Goal: Information Seeking & Learning: Find specific fact

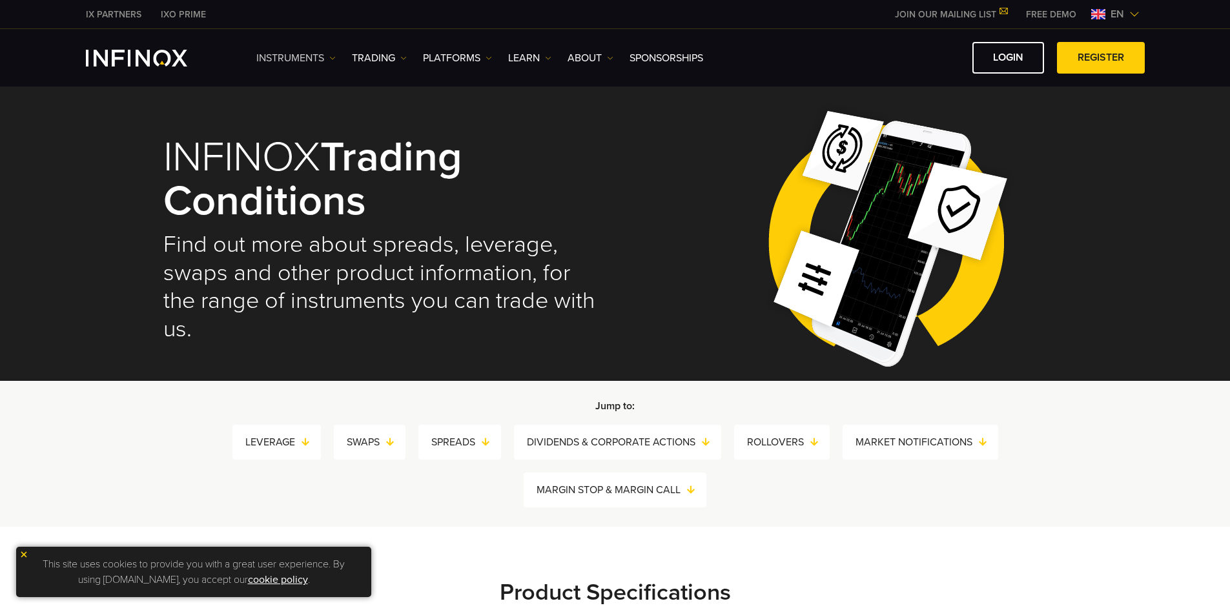
click at [318, 63] on link "Instruments" at bounding box center [295, 57] width 79 height 15
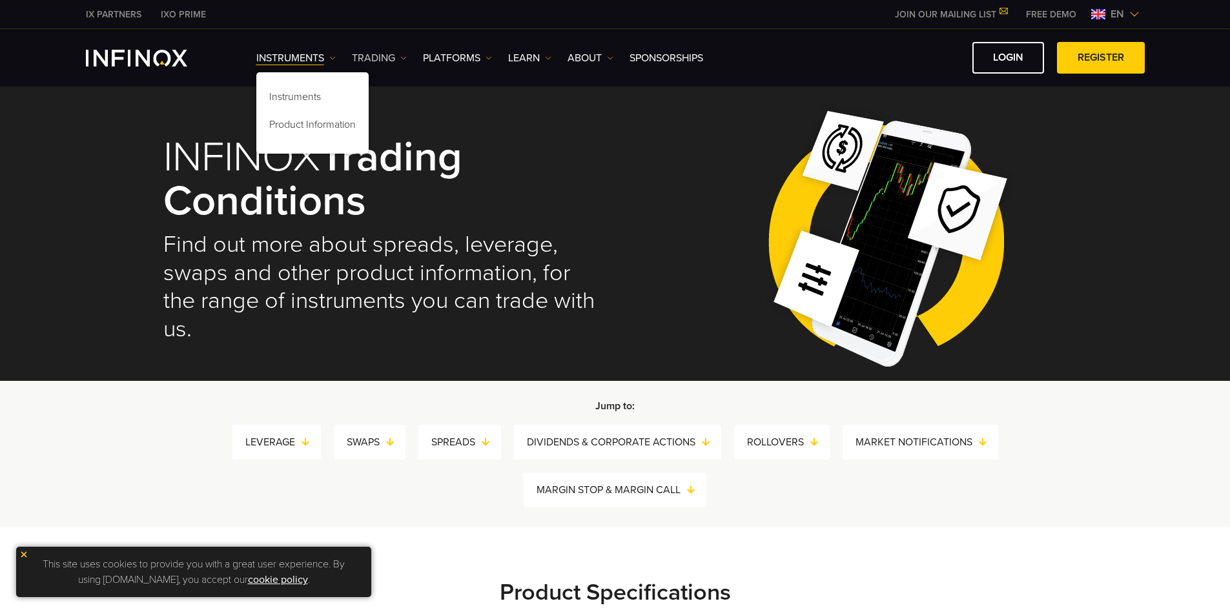
click at [380, 63] on link "TRADING" at bounding box center [379, 57] width 55 height 15
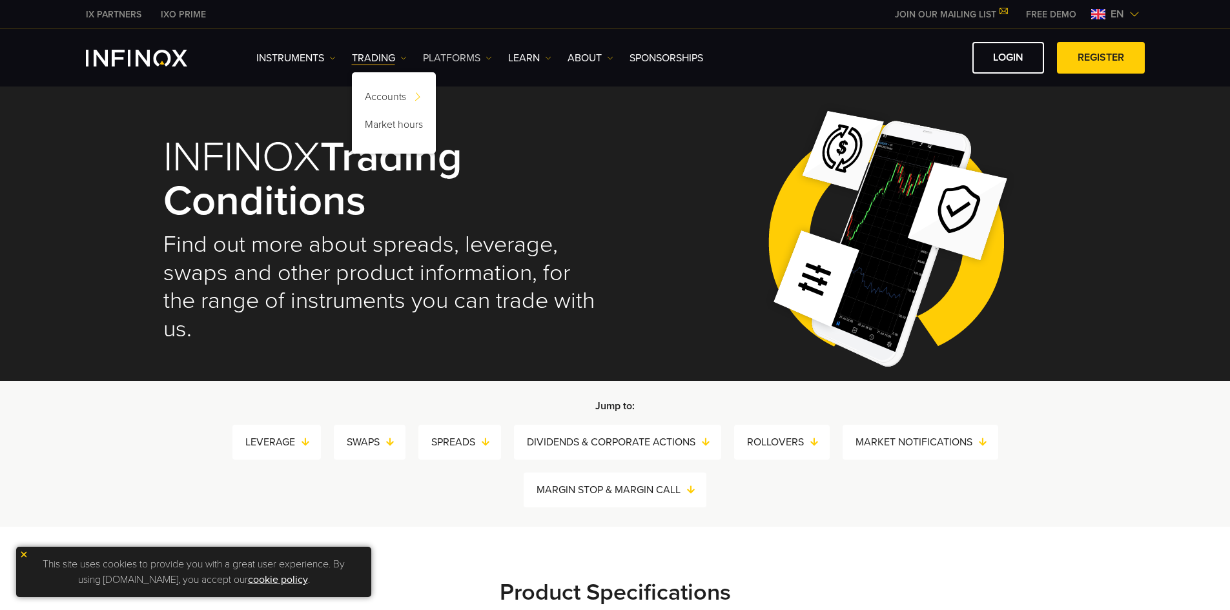
click at [448, 57] on link "PLATFORMS" at bounding box center [457, 57] width 69 height 15
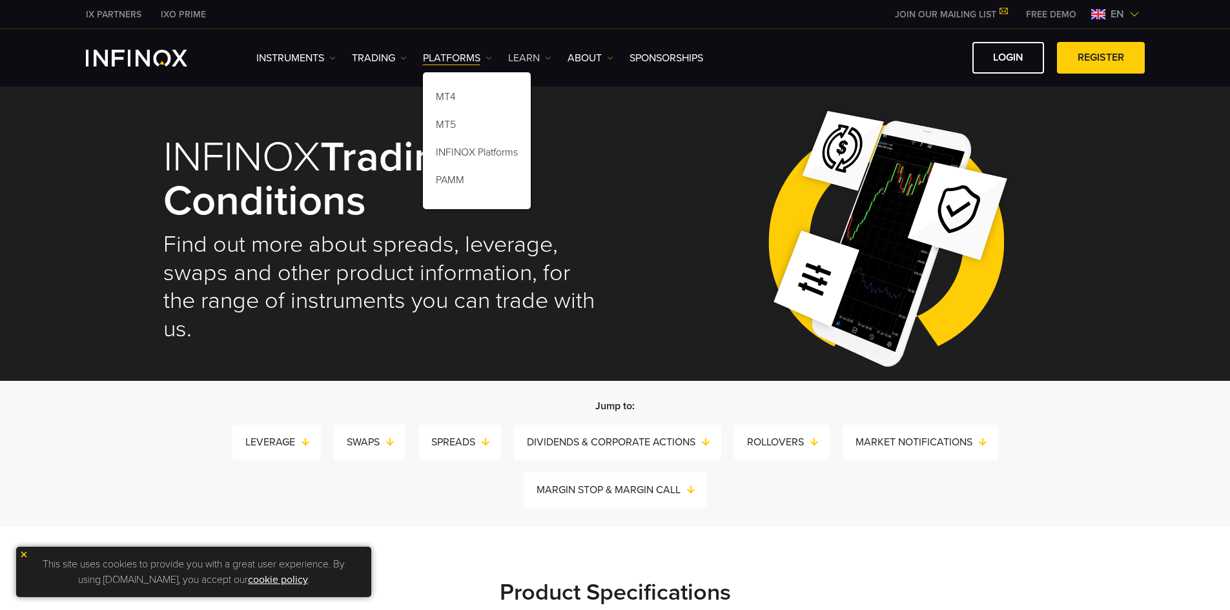
click at [543, 50] on link "Learn" at bounding box center [529, 57] width 43 height 15
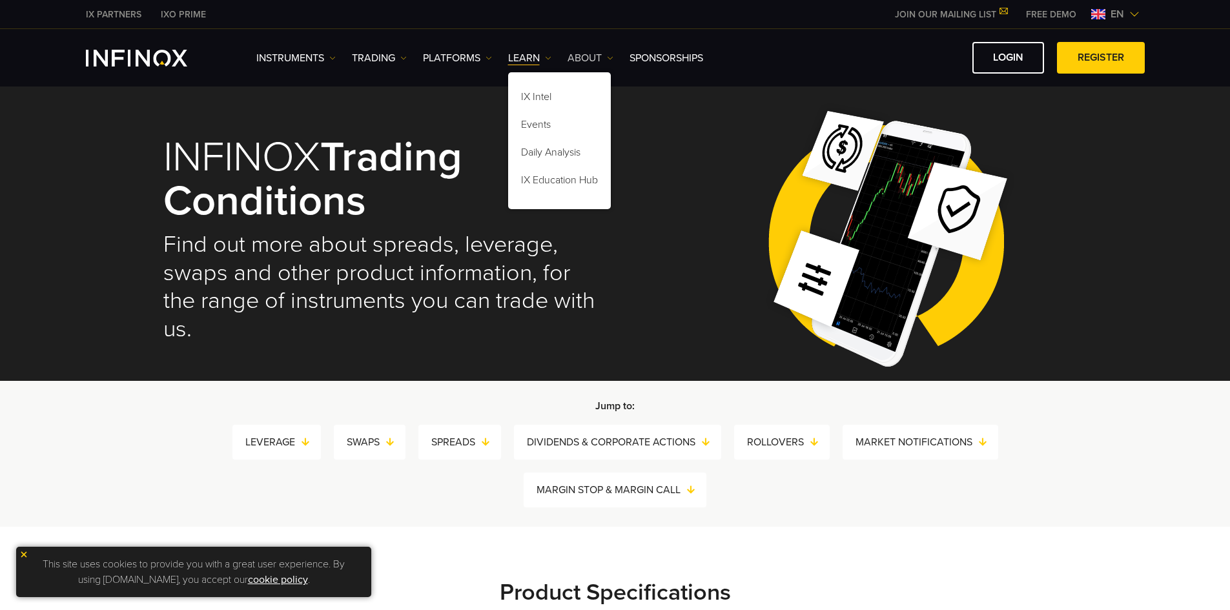
click at [599, 62] on link "ABOUT" at bounding box center [591, 57] width 46 height 15
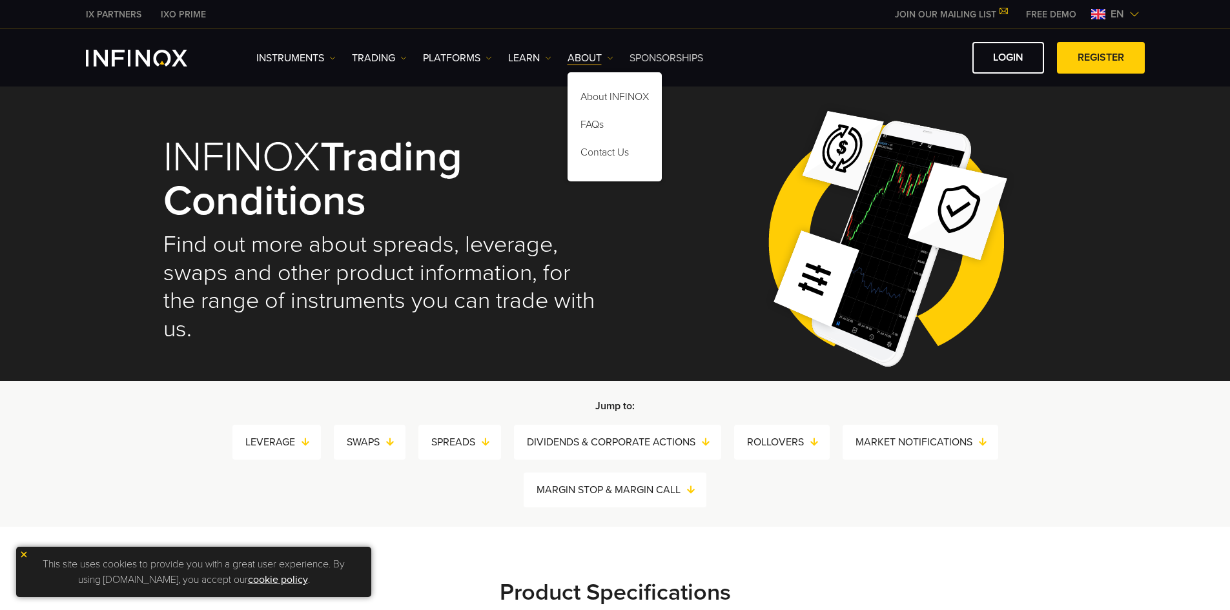
click at [656, 61] on link "SPONSORSHIPS" at bounding box center [667, 57] width 74 height 15
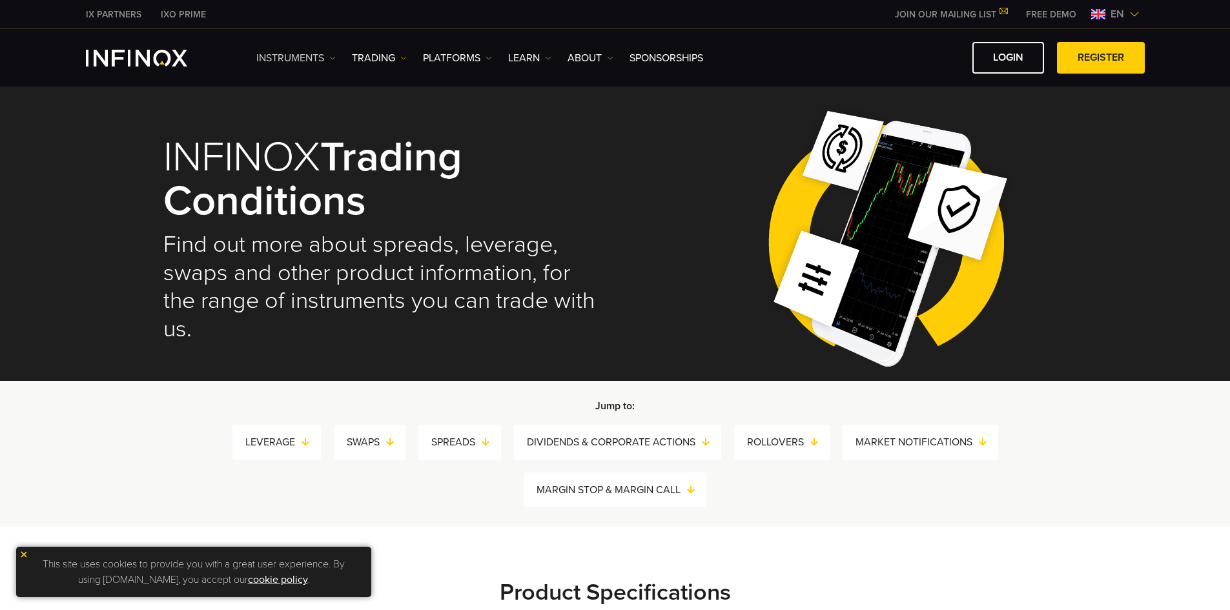
click at [306, 60] on link "Instruments" at bounding box center [295, 57] width 79 height 15
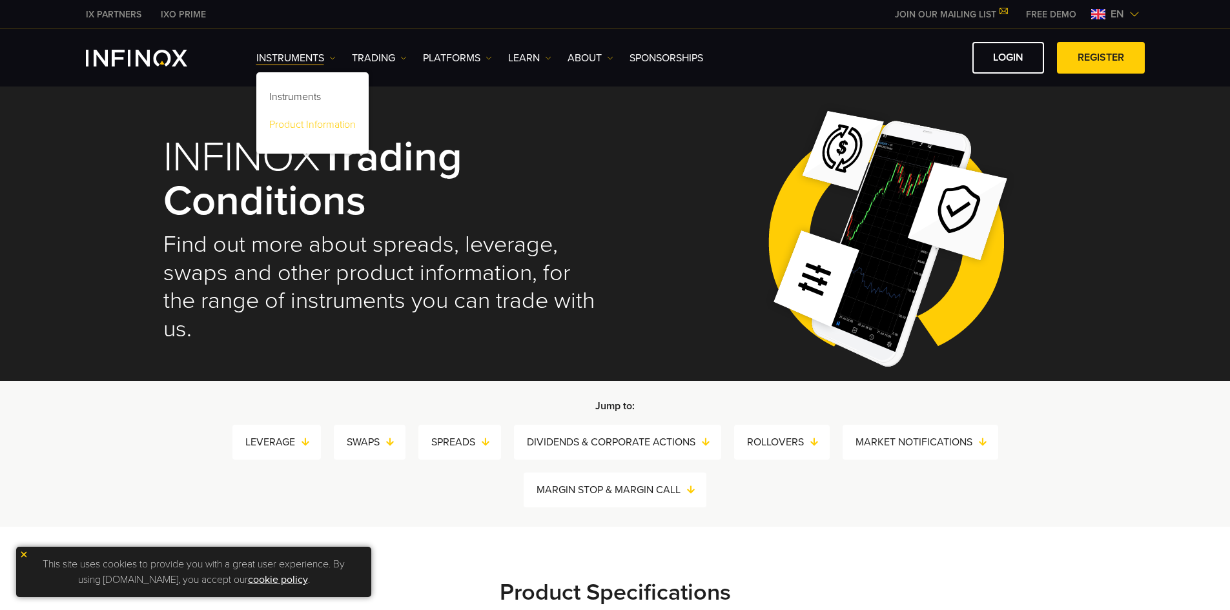
click at [306, 119] on link "Product Information" at bounding box center [312, 127] width 112 height 28
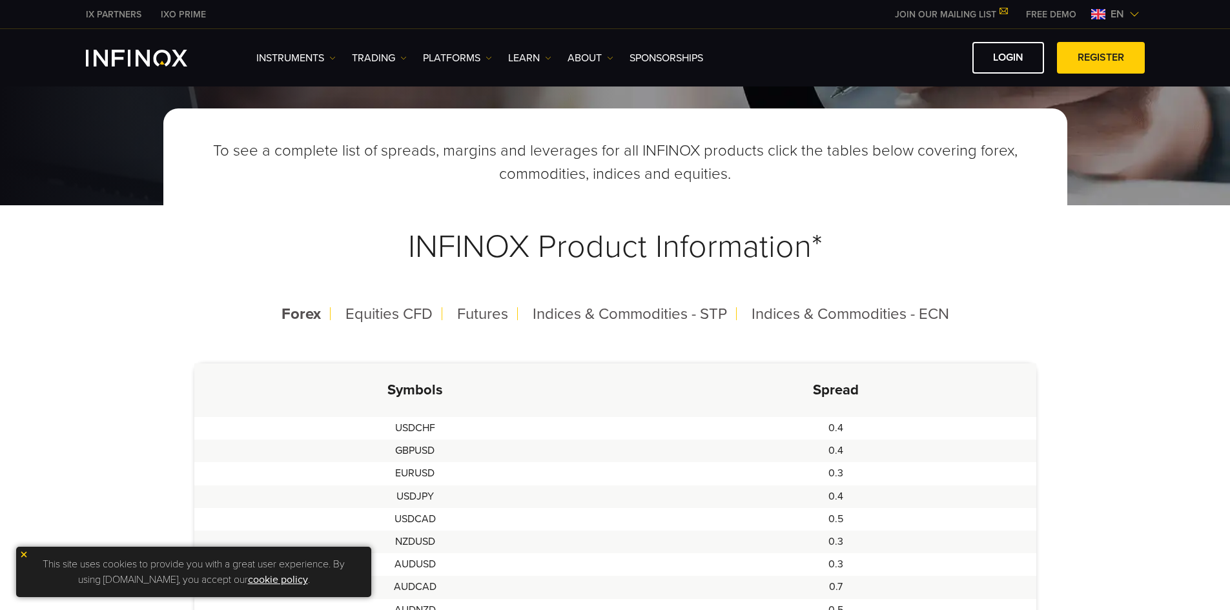
scroll to position [194, 0]
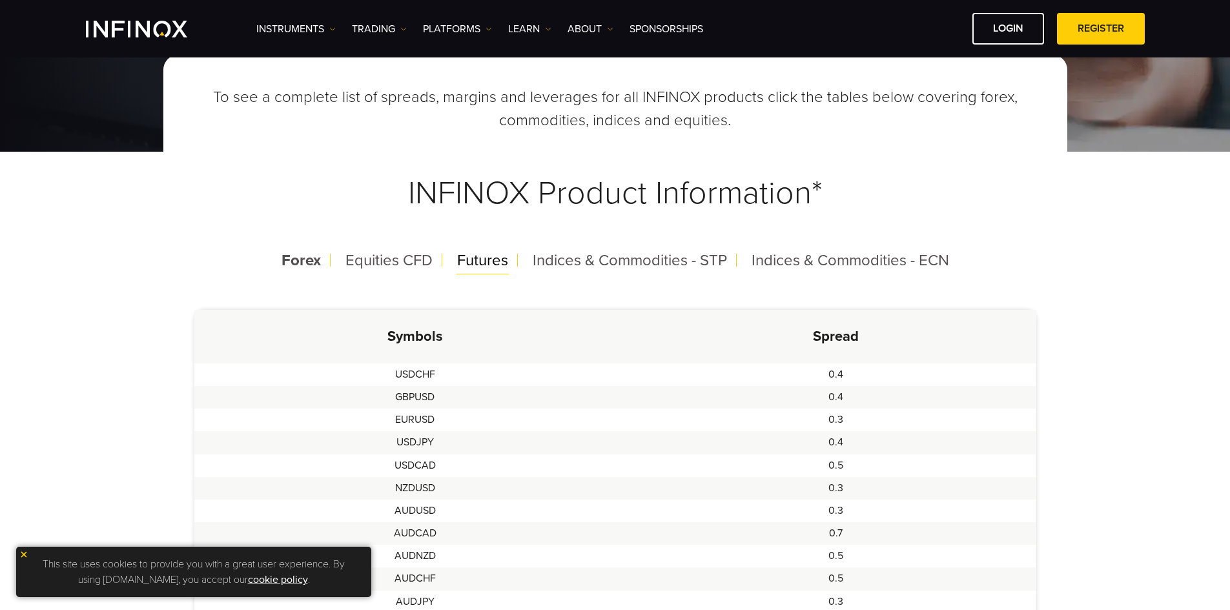
click at [472, 267] on span "Futures" at bounding box center [482, 260] width 51 height 19
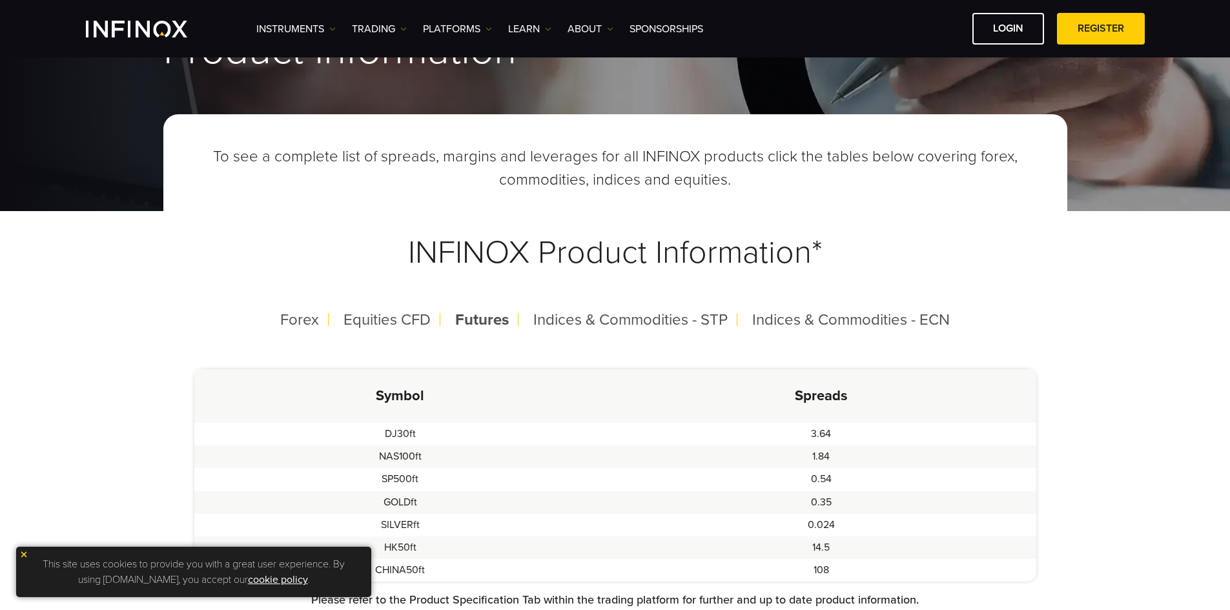
scroll to position [0, 0]
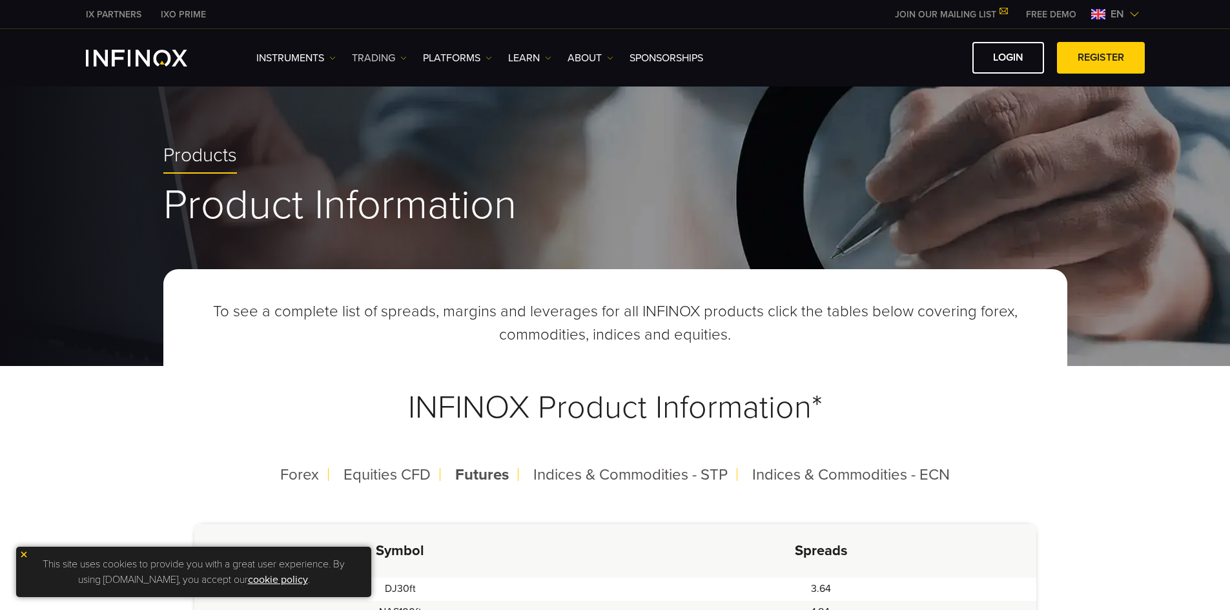
click at [377, 59] on link "TRADING" at bounding box center [379, 57] width 55 height 15
click at [476, 67] on div "Instruments Instruments Product Information TRADING Accounts" at bounding box center [700, 58] width 889 height 32
click at [479, 61] on link "PLATFORMS" at bounding box center [457, 57] width 69 height 15
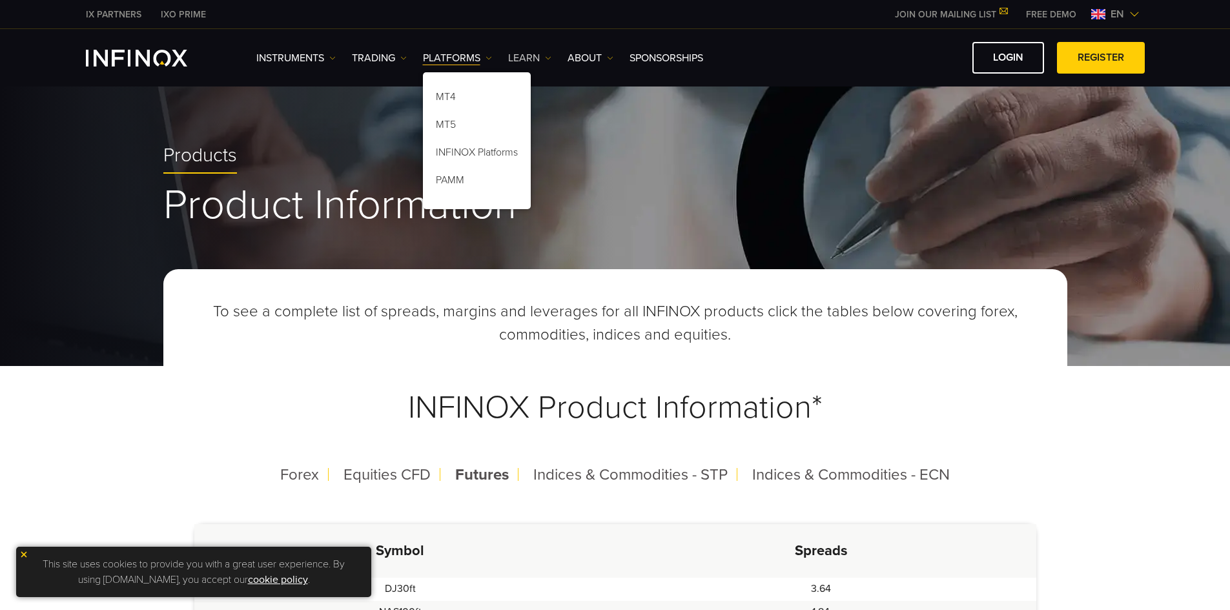
click at [526, 63] on link "Learn" at bounding box center [529, 57] width 43 height 15
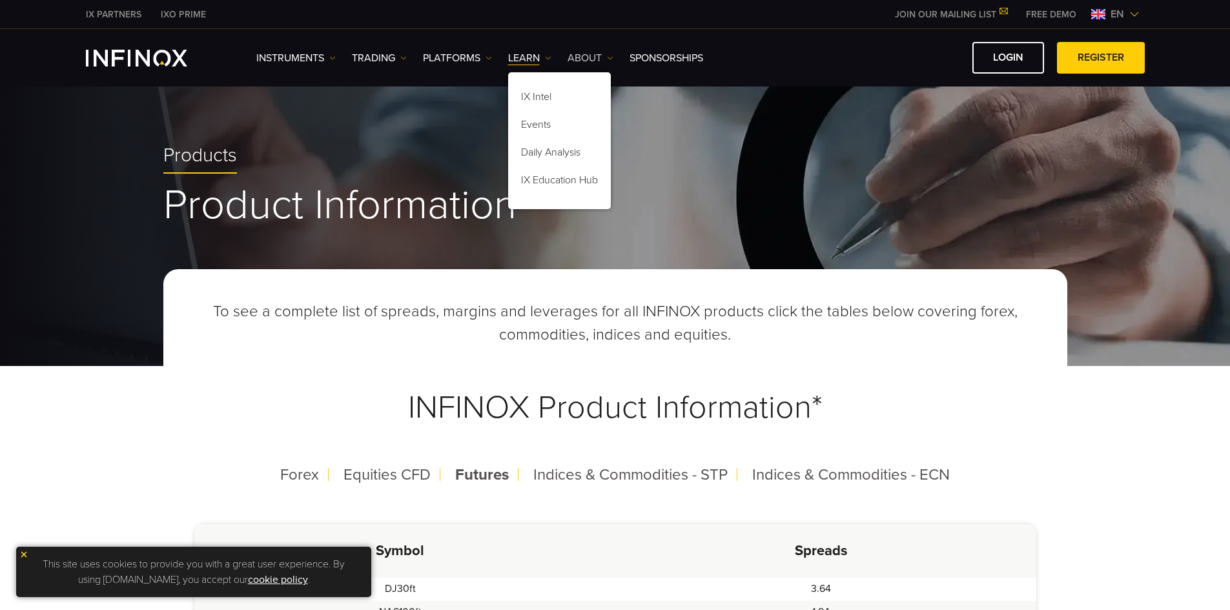
click at [590, 51] on link "ABOUT" at bounding box center [591, 57] width 46 height 15
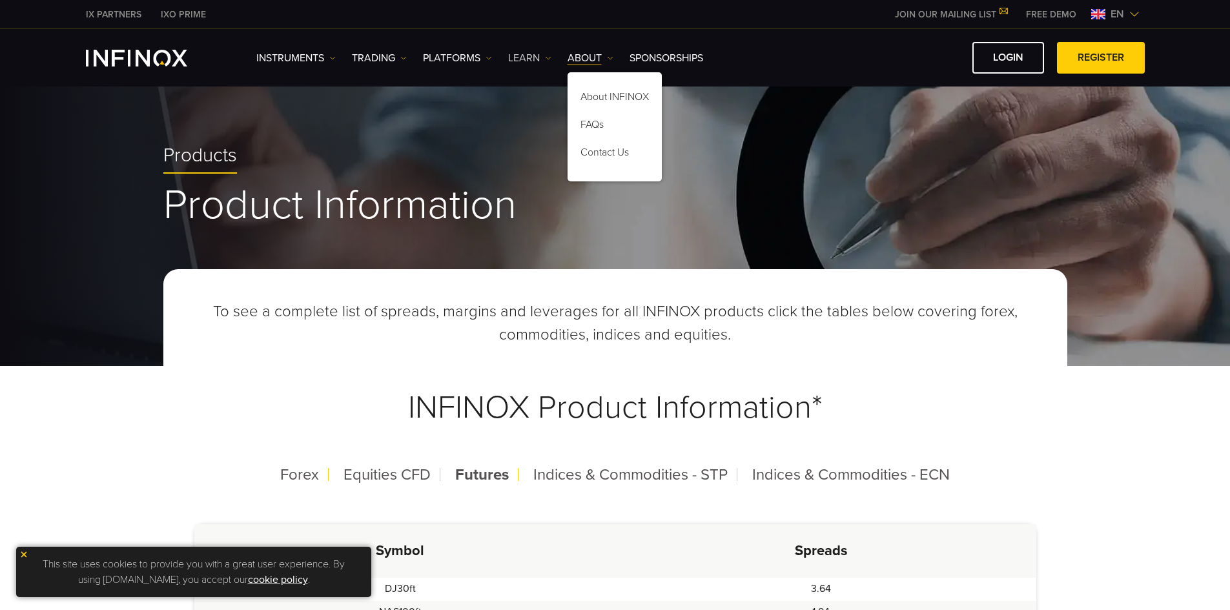
click at [514, 61] on link "Learn" at bounding box center [529, 57] width 43 height 15
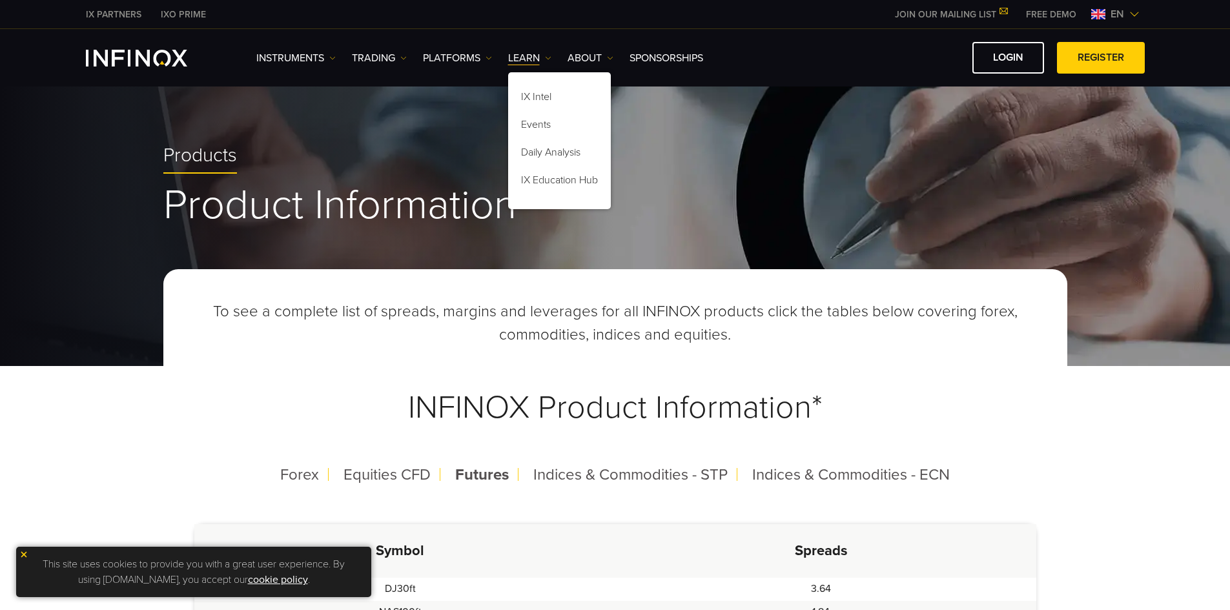
click at [134, 54] on img "INFINOX Logo" at bounding box center [136, 58] width 101 height 17
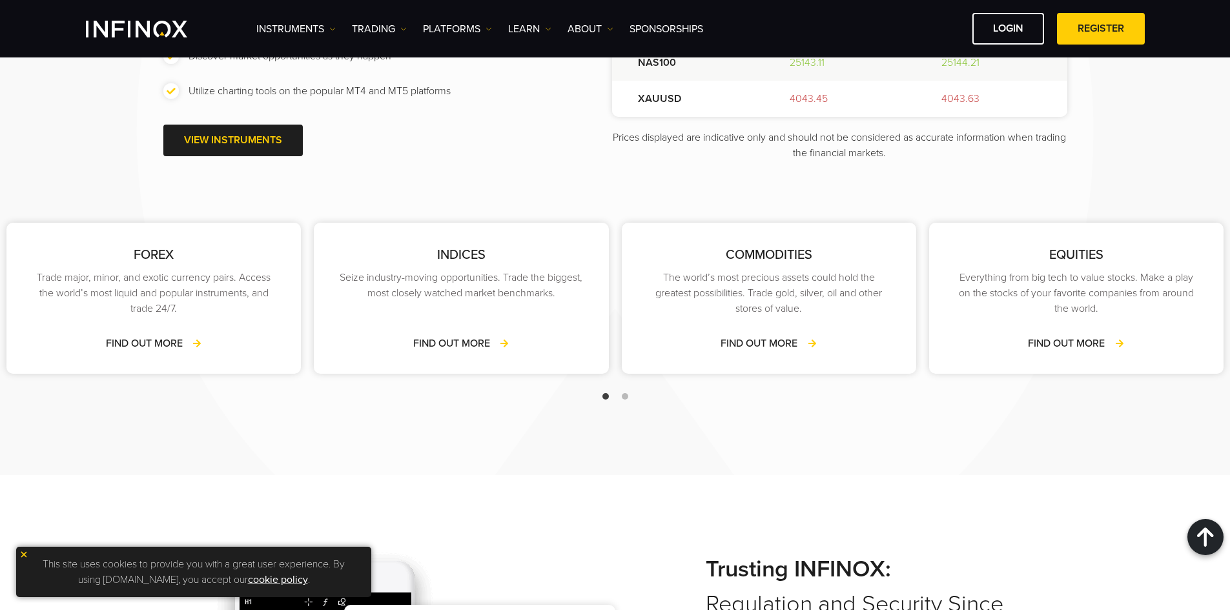
scroll to position [1733, 0]
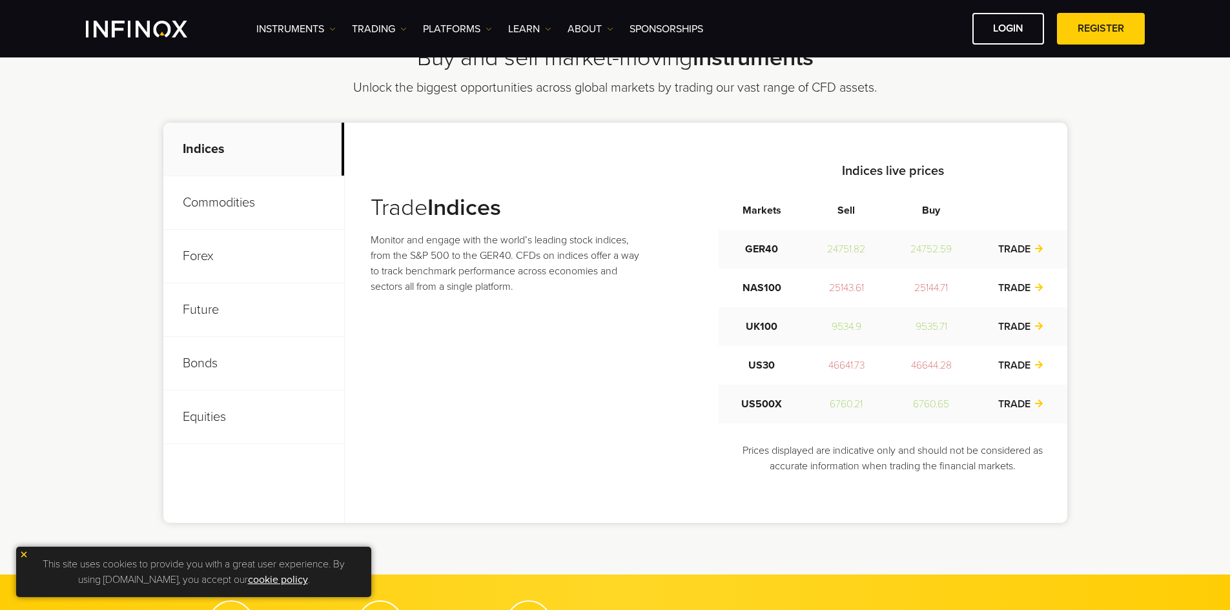
scroll to position [517, 0]
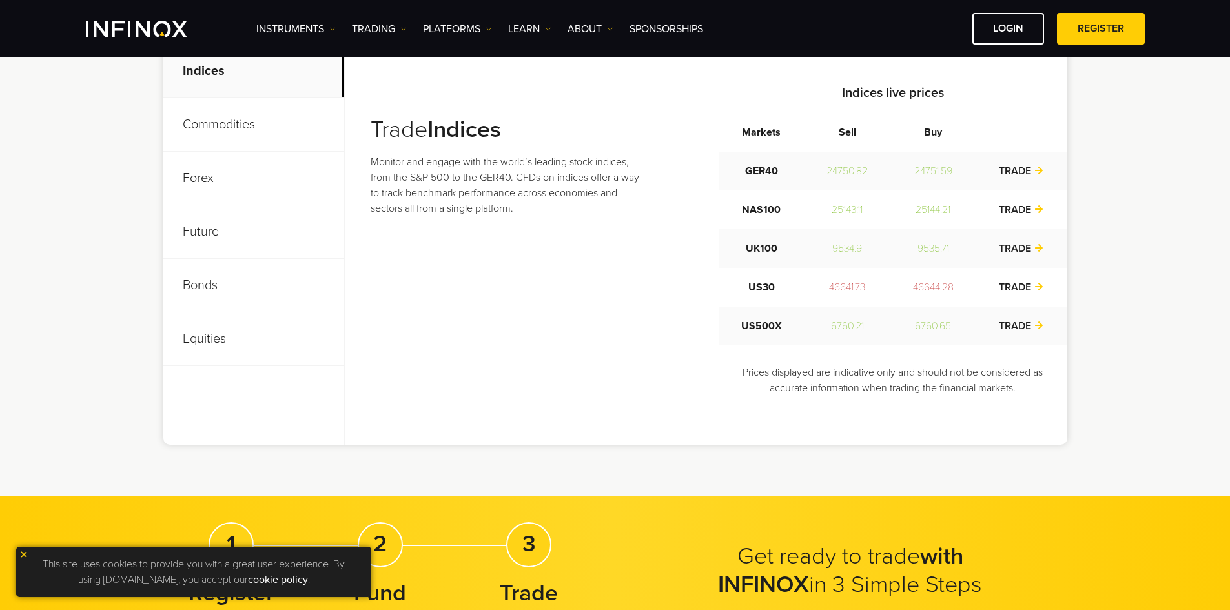
click at [205, 335] on p "Equities" at bounding box center [253, 340] width 181 height 54
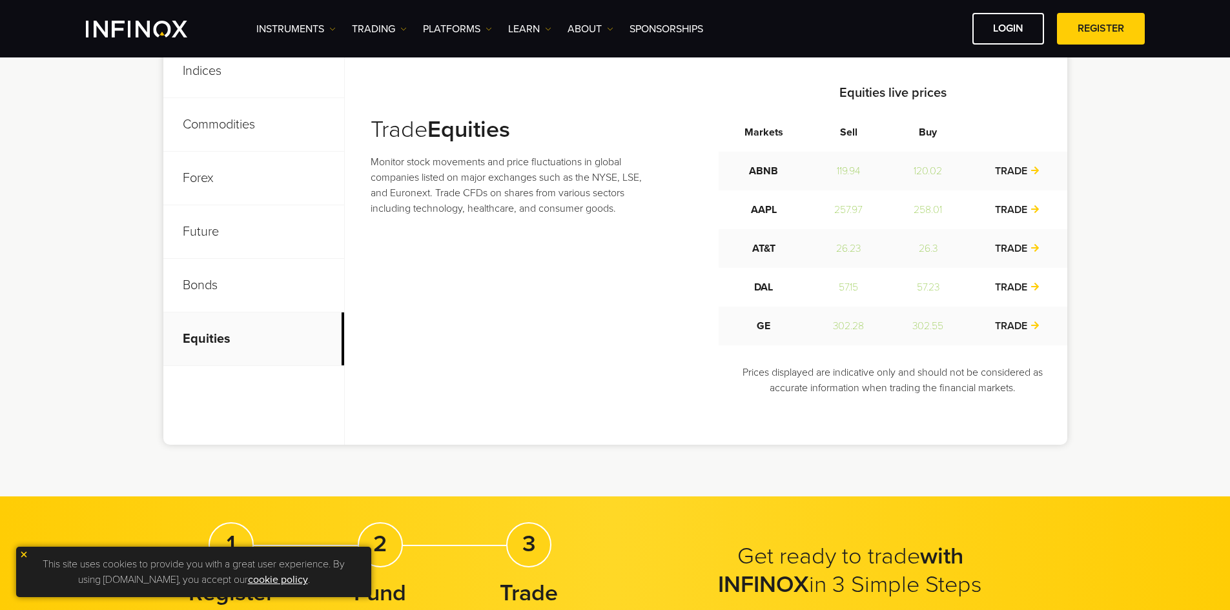
click at [220, 287] on p "Bonds" at bounding box center [253, 286] width 181 height 54
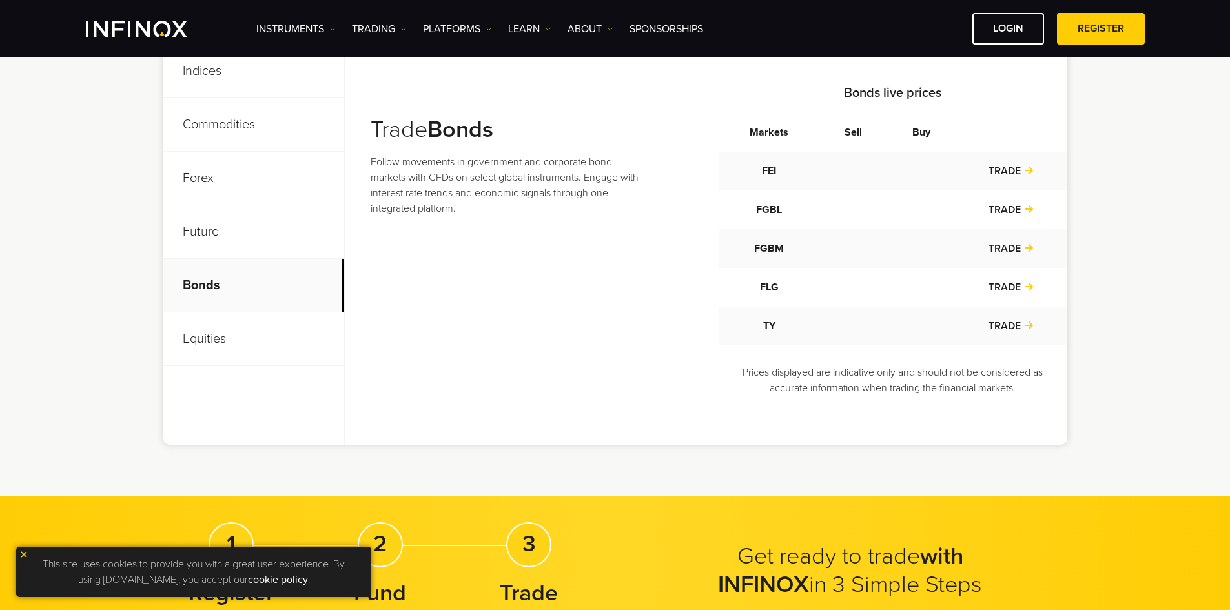
click at [225, 242] on p "Future" at bounding box center [253, 232] width 181 height 54
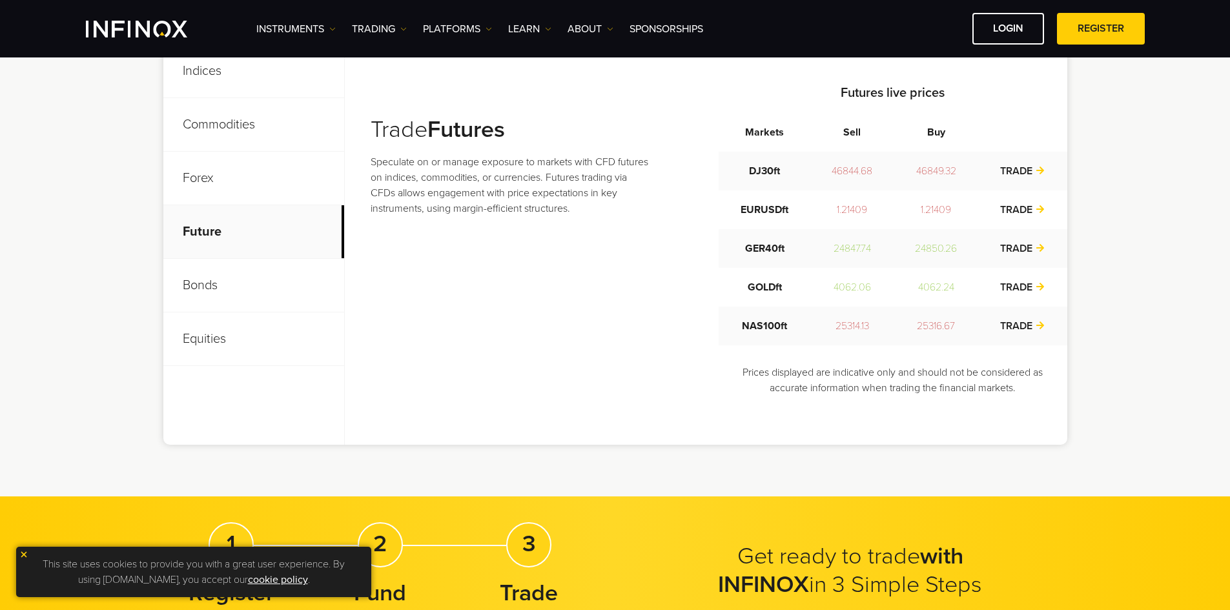
click at [237, 187] on p "Forex" at bounding box center [253, 179] width 181 height 54
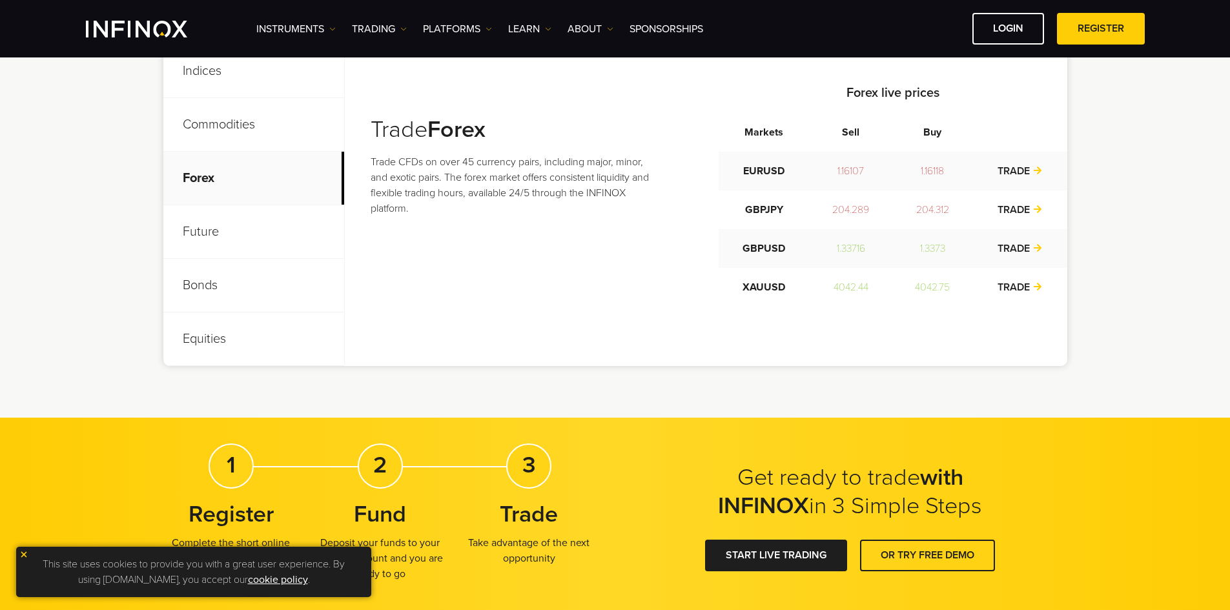
click at [198, 108] on p "Commodities" at bounding box center [253, 125] width 181 height 54
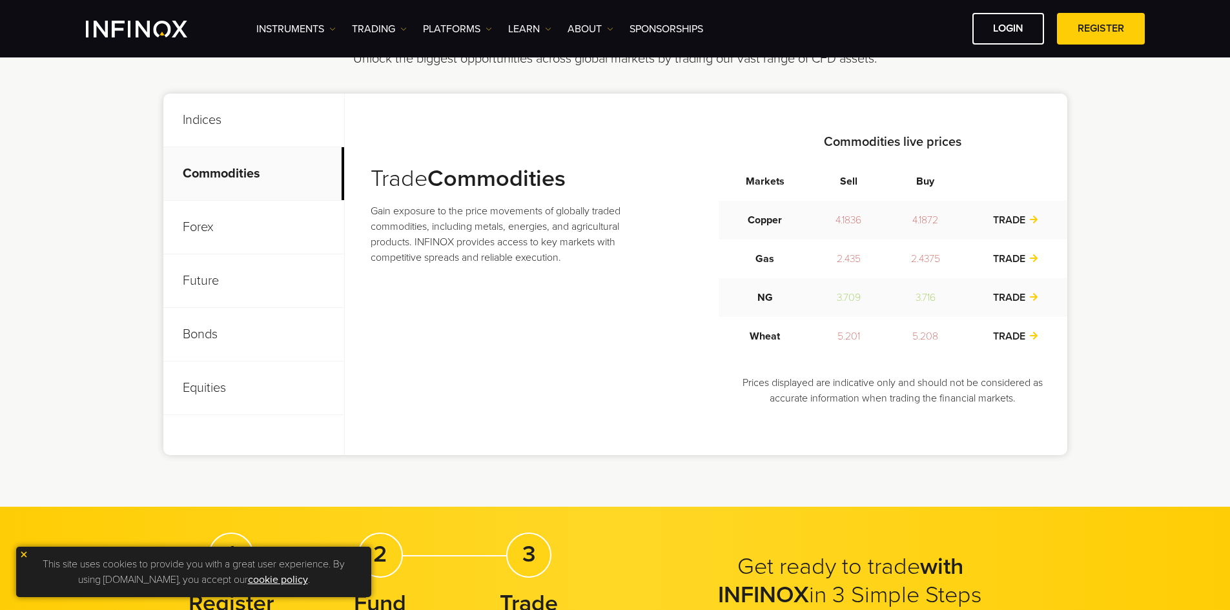
scroll to position [323, 0]
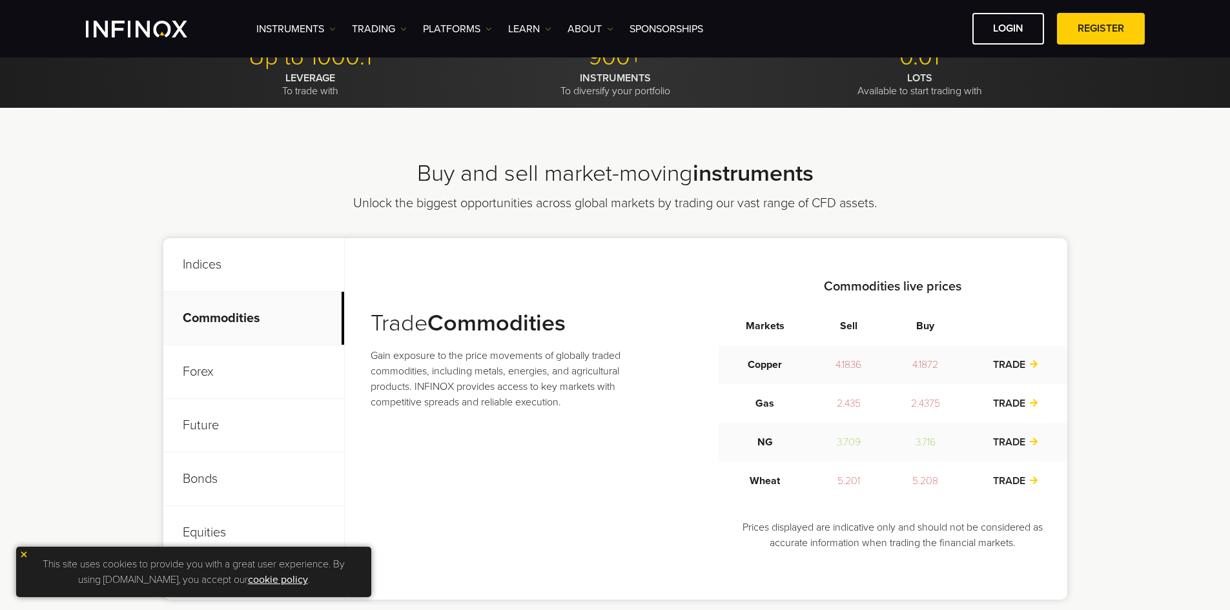
click at [238, 262] on p "Indices" at bounding box center [253, 265] width 181 height 54
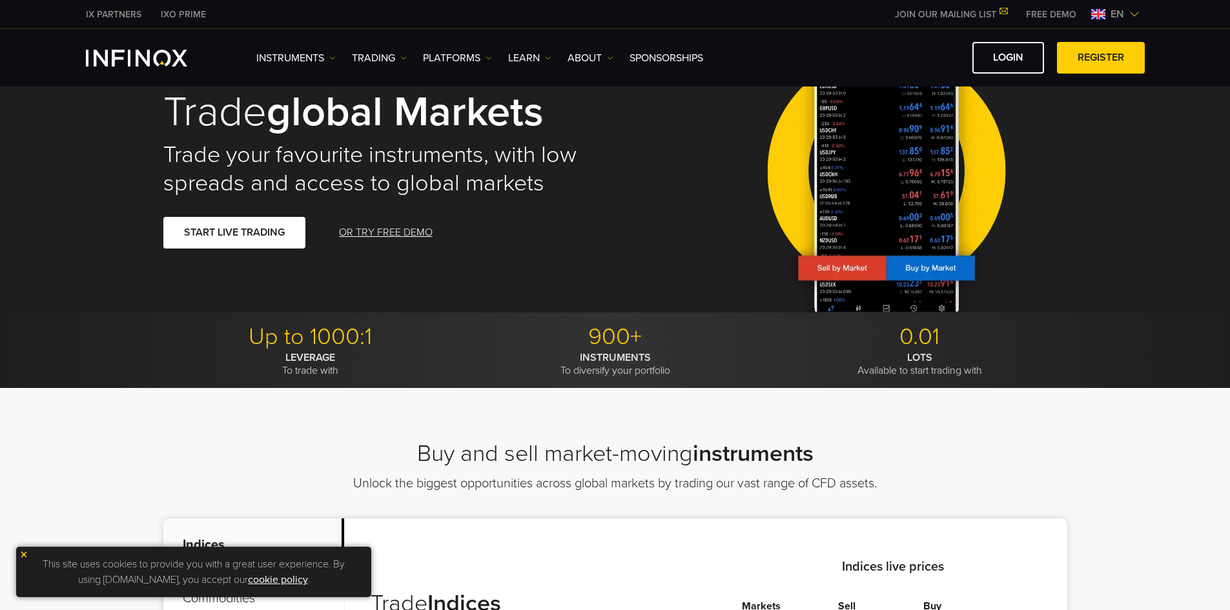
scroll to position [0, 0]
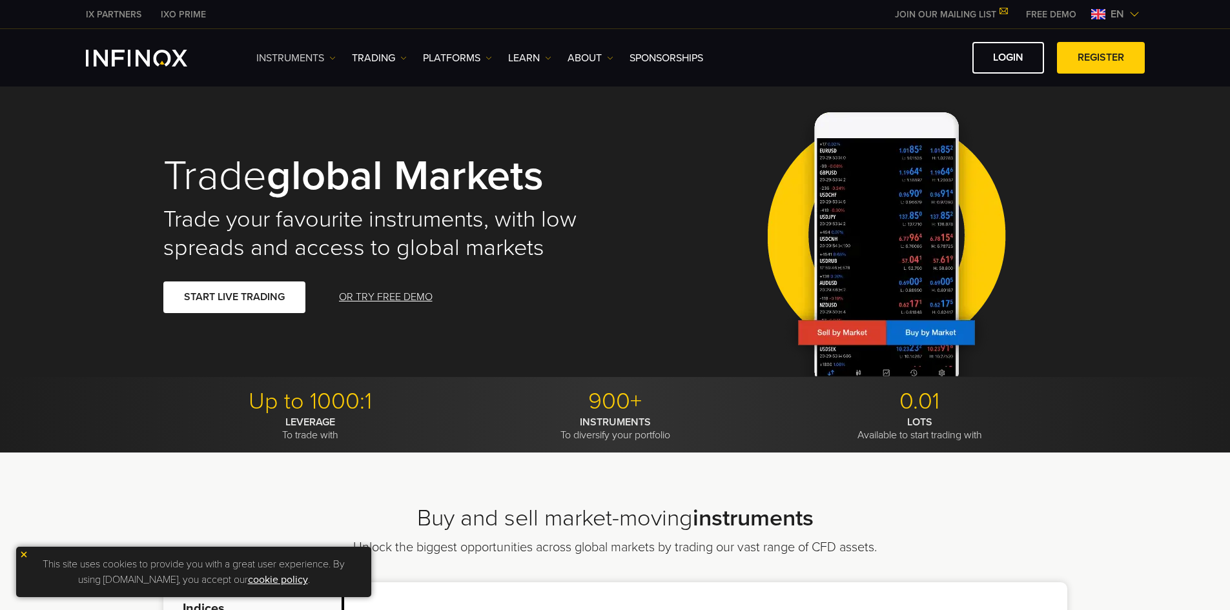
click at [319, 56] on link "Instruments" at bounding box center [295, 57] width 79 height 15
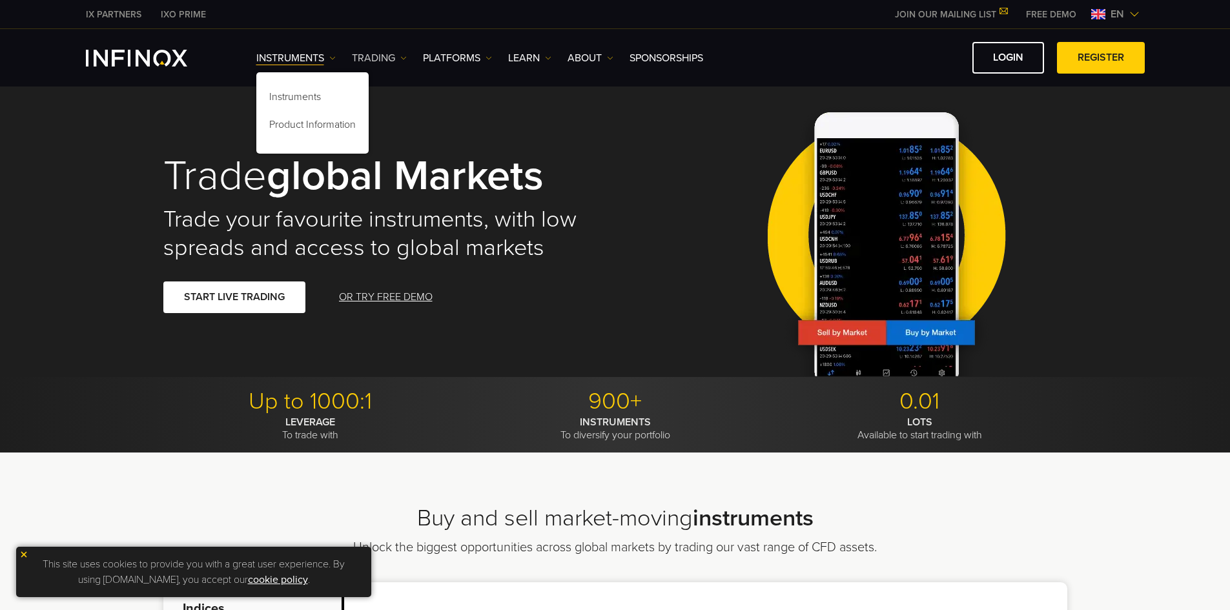
click at [394, 56] on link "TRADING" at bounding box center [379, 57] width 55 height 15
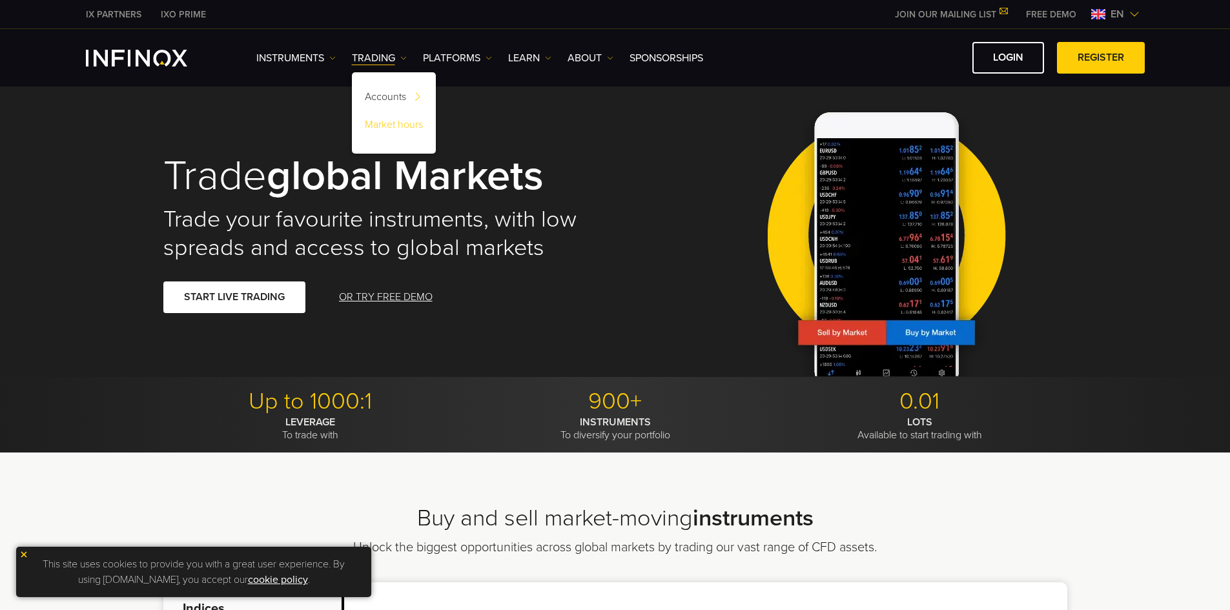
click at [384, 128] on link "Market hours" at bounding box center [394, 127] width 84 height 28
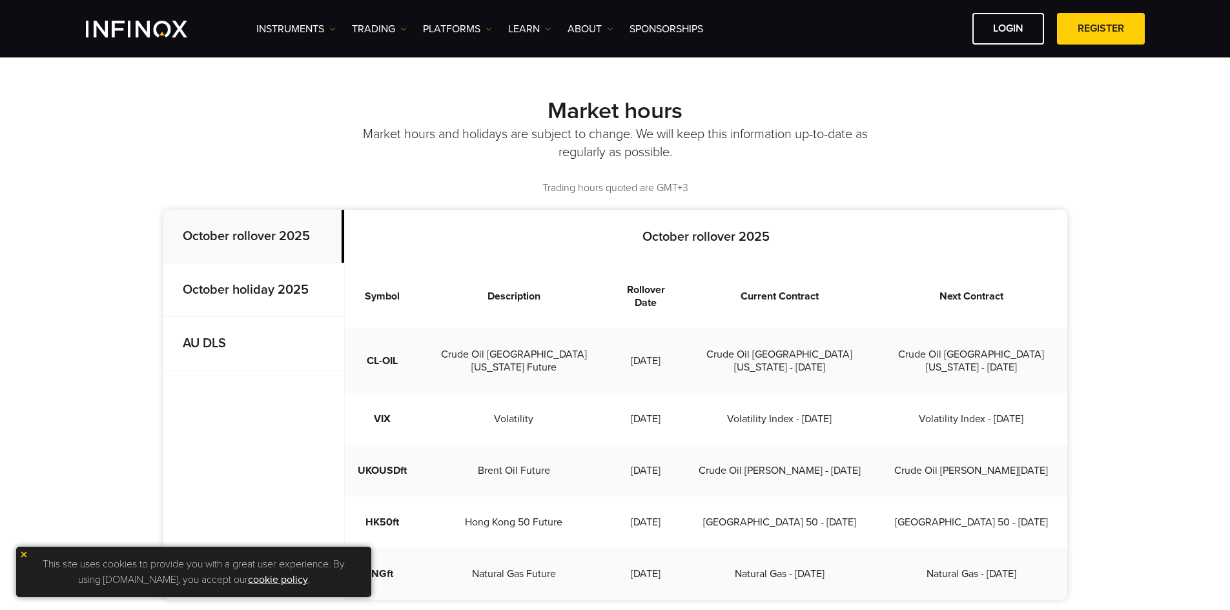
scroll to position [387, 0]
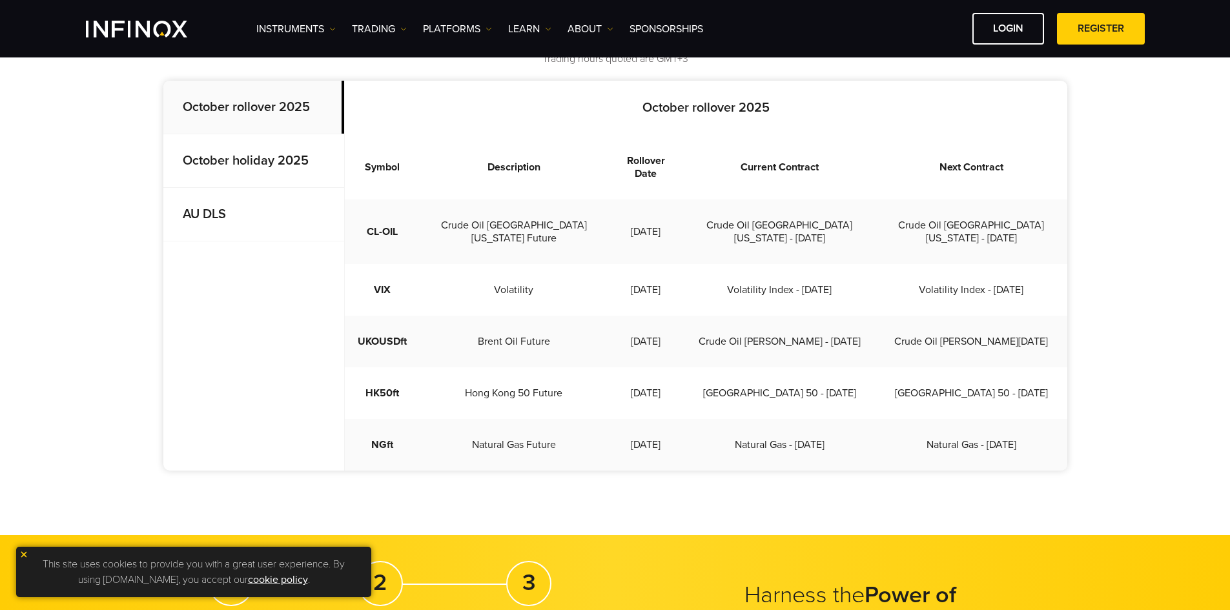
drag, startPoint x: 649, startPoint y: 210, endPoint x: 663, endPoint y: 412, distance: 202.6
click at [663, 412] on tbody "CL-OIL Crude Oil West [US_STATE] Future [DATE] Crude Oil [GEOGRAPHIC_DATA] [US_…" at bounding box center [706, 335] width 723 height 271
click at [663, 419] on td "[DATE]" at bounding box center [646, 445] width 76 height 52
click at [269, 161] on strong "October holiday 2025" at bounding box center [246, 160] width 126 height 15
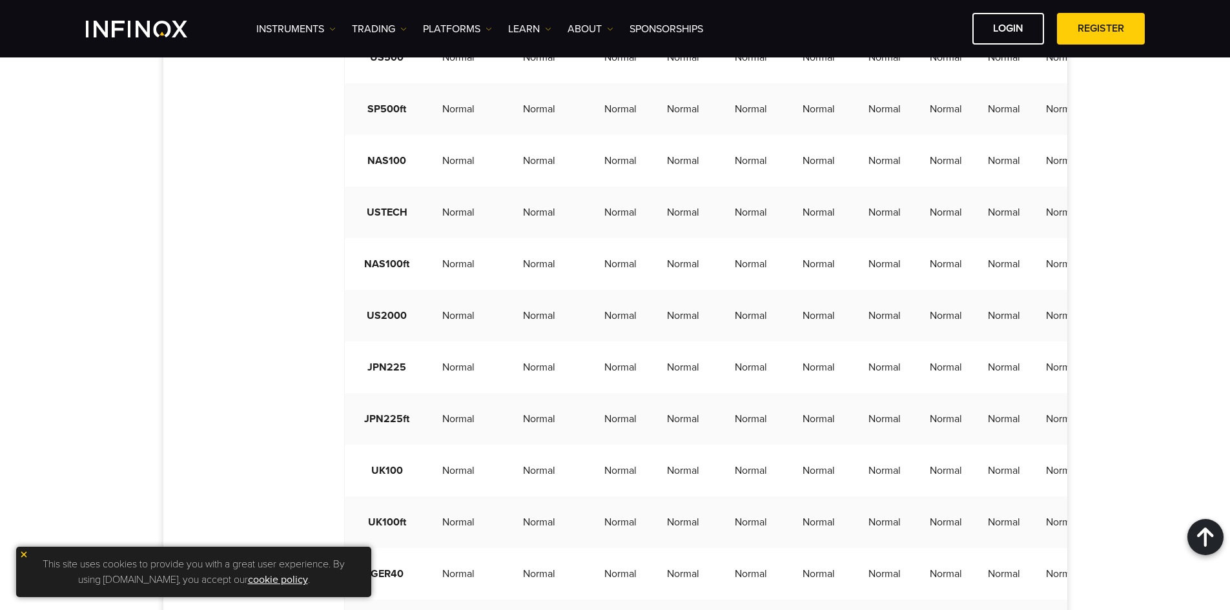
scroll to position [452, 0]
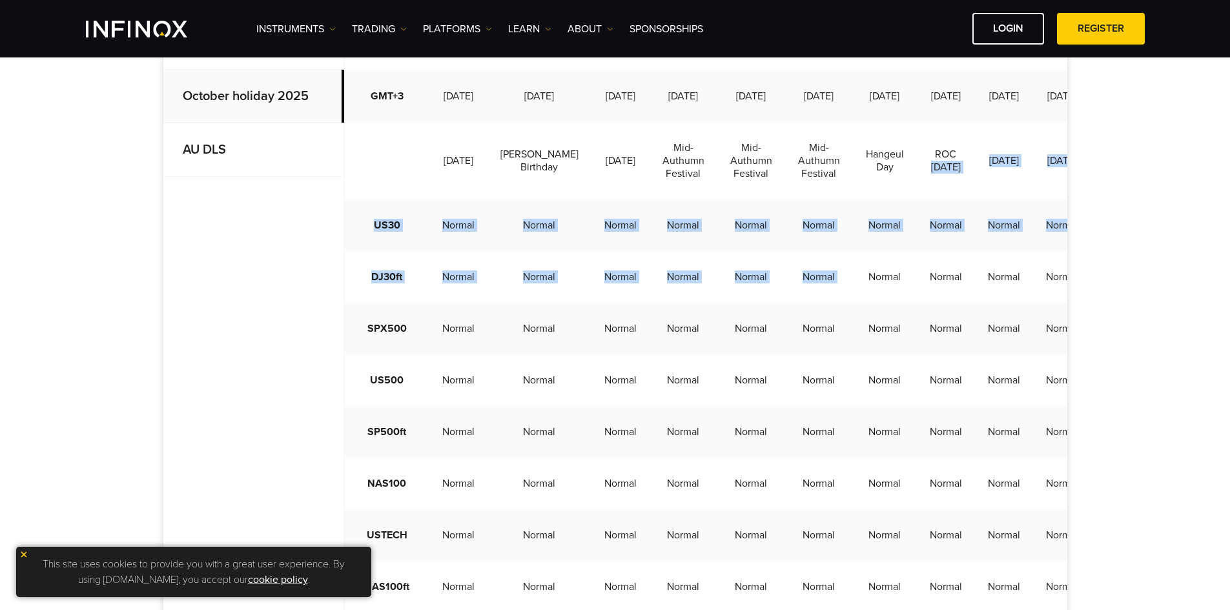
drag, startPoint x: 904, startPoint y: 186, endPoint x: 845, endPoint y: 278, distance: 109.3
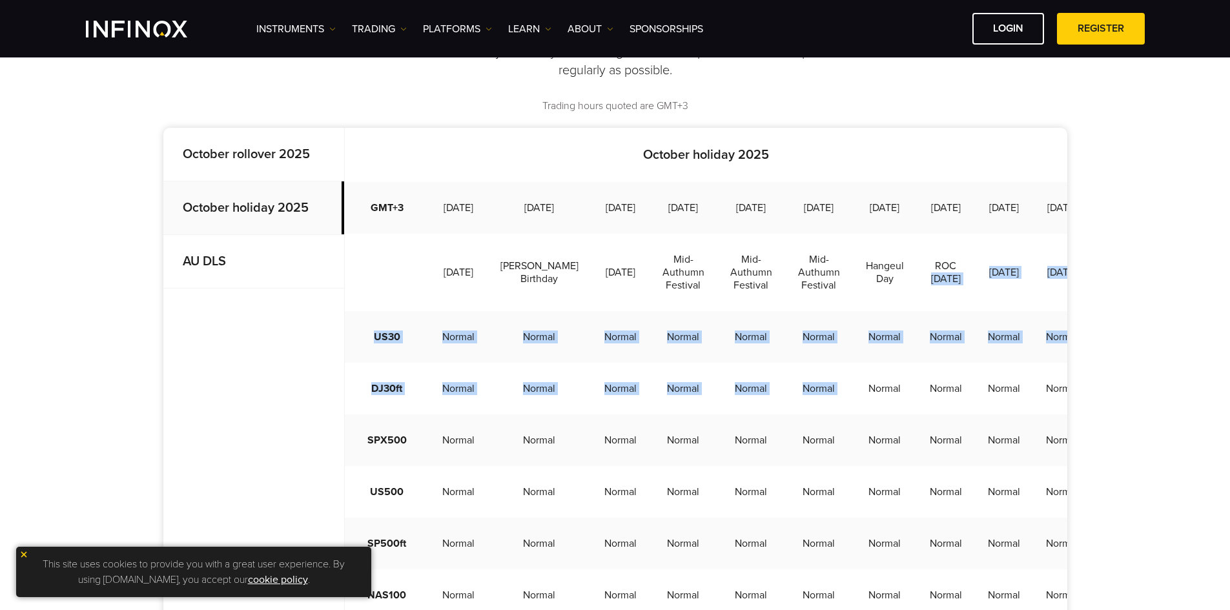
scroll to position [258, 0]
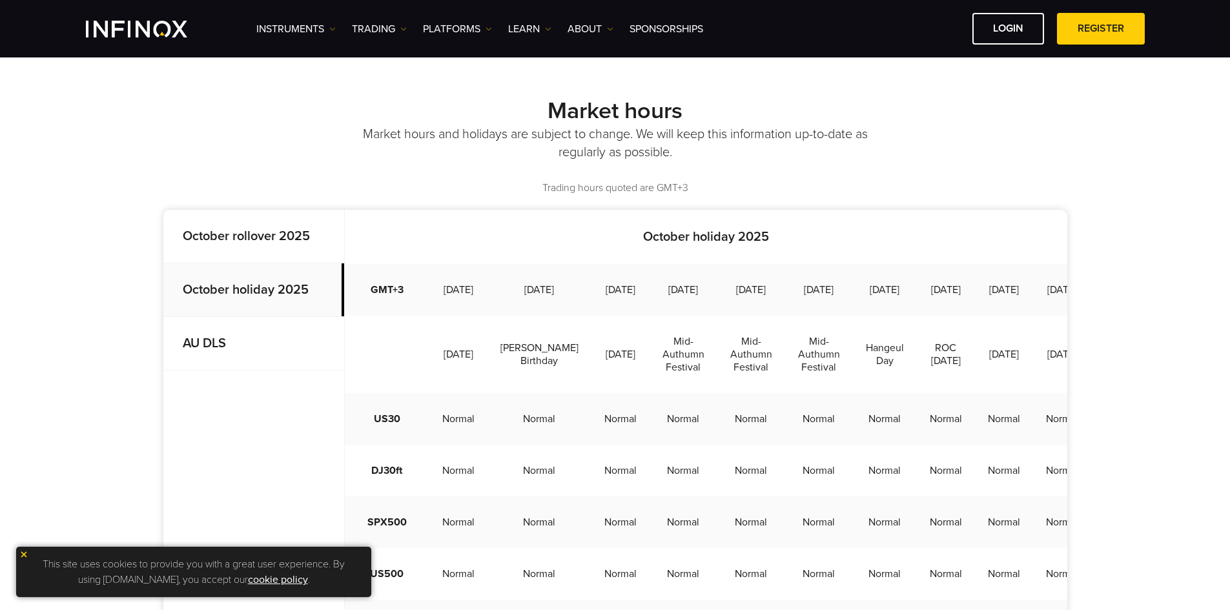
click at [853, 393] on td "Hangeul Day" at bounding box center [885, 354] width 64 height 77
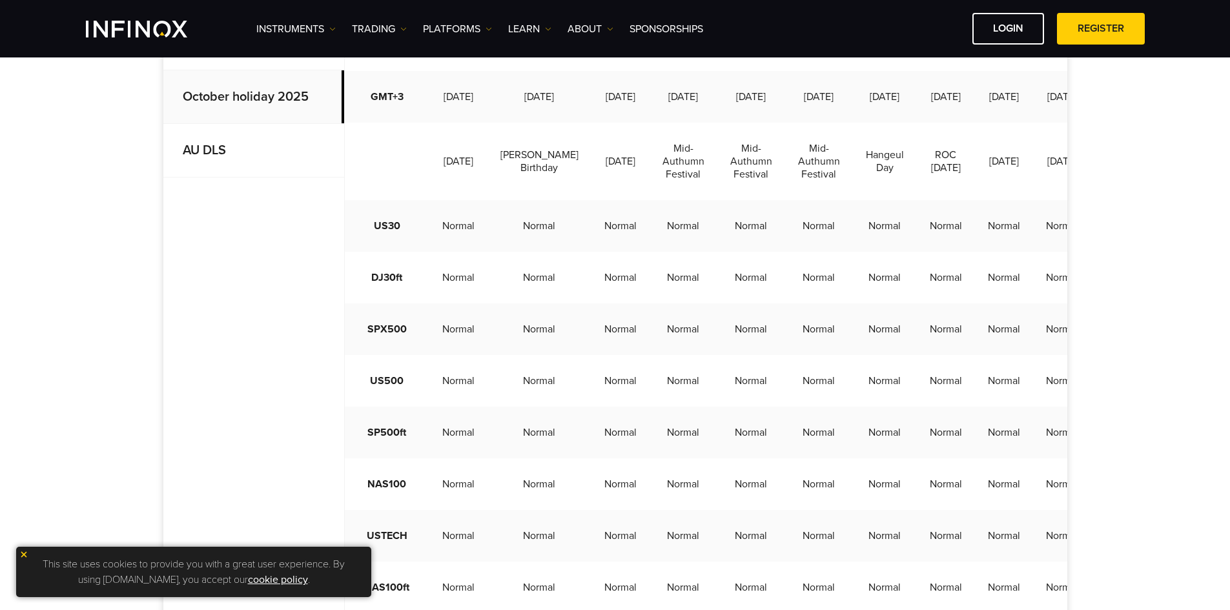
scroll to position [452, 0]
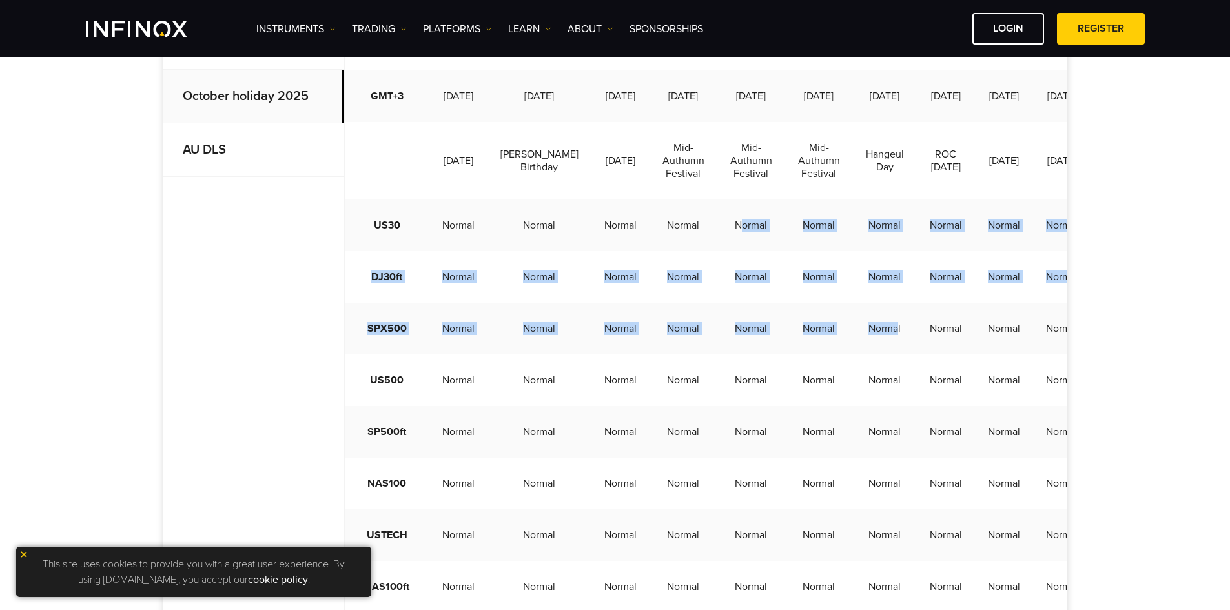
drag, startPoint x: 724, startPoint y: 267, endPoint x: 880, endPoint y: 333, distance: 169.8
click at [880, 333] on td "Normal" at bounding box center [885, 329] width 64 height 52
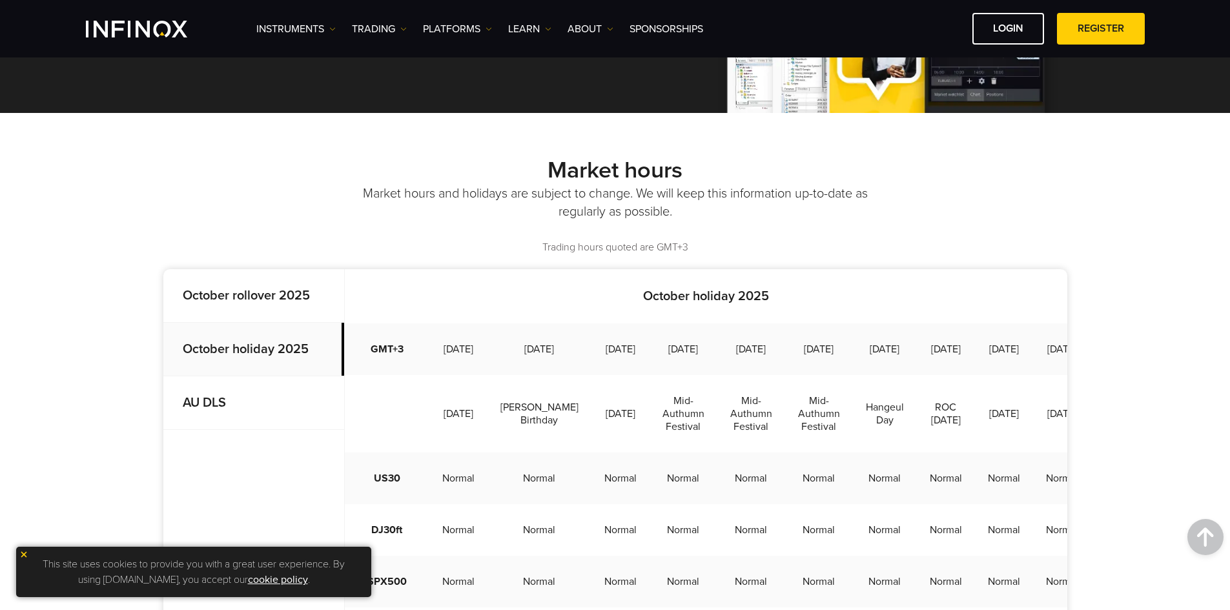
scroll to position [194, 0]
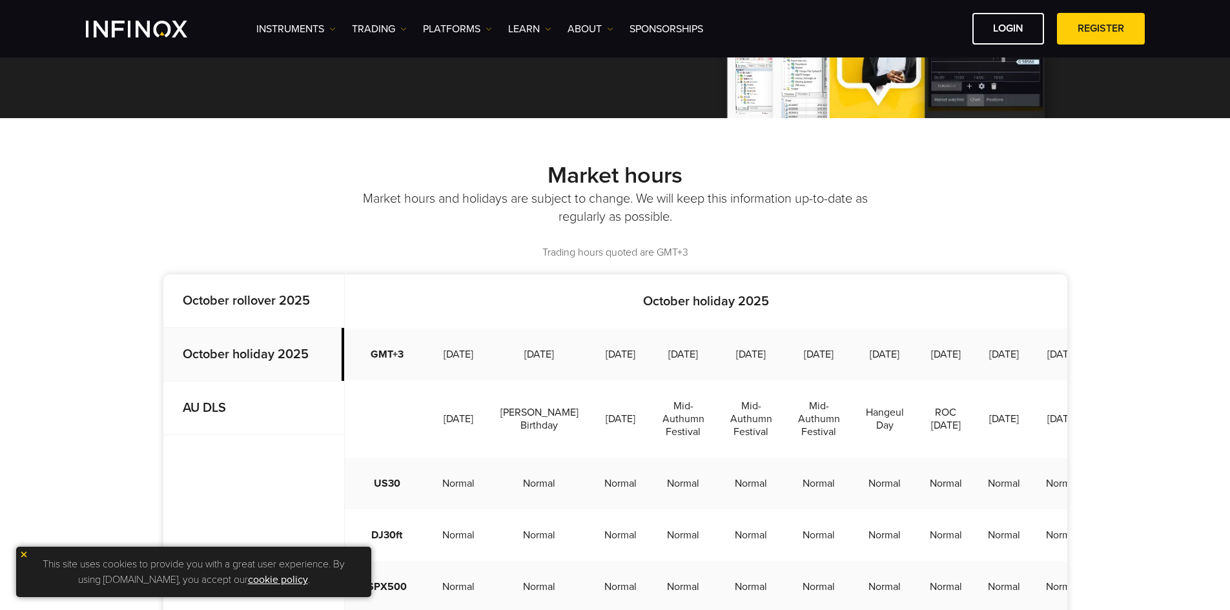
click at [248, 303] on strong "October rollover 2025" at bounding box center [246, 300] width 127 height 15
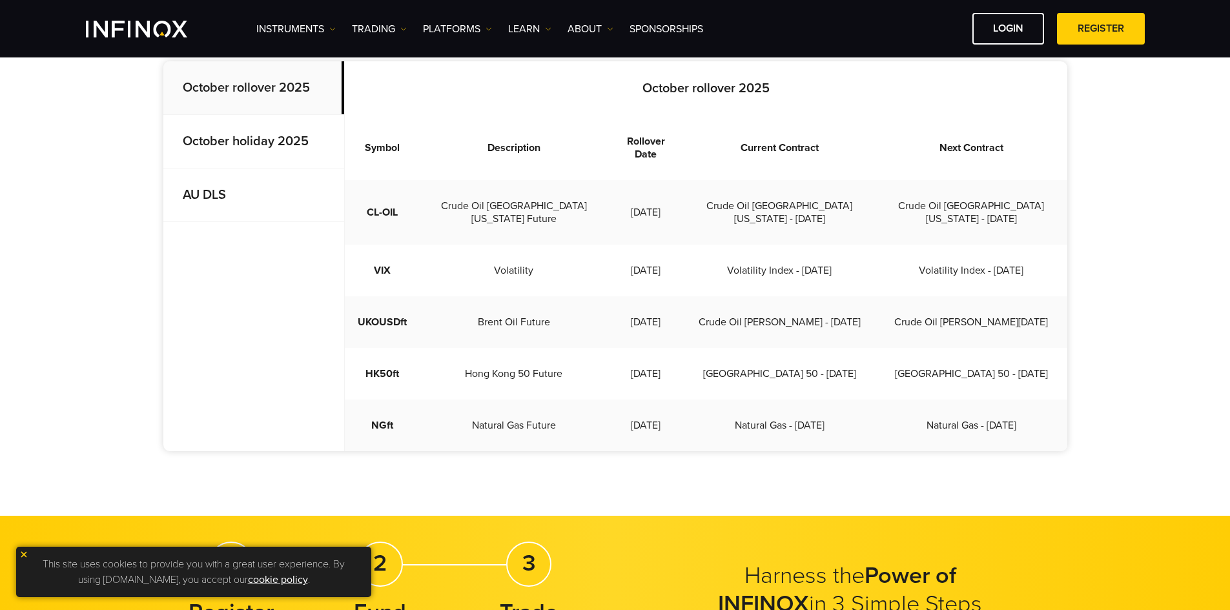
scroll to position [387, 0]
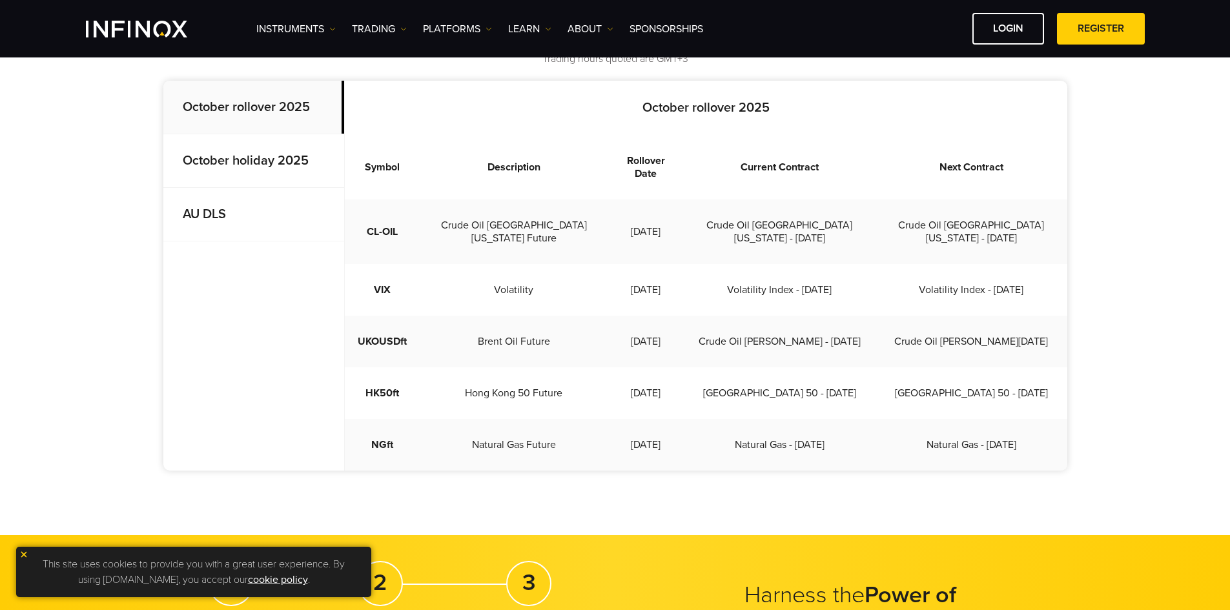
drag, startPoint x: 672, startPoint y: 420, endPoint x: 657, endPoint y: 418, distance: 15.0
click at [657, 419] on td "[DATE]" at bounding box center [646, 445] width 76 height 52
drag, startPoint x: 630, startPoint y: 214, endPoint x: 673, endPoint y: 242, distance: 51.1
click at [673, 238] on tbody "CL-OIL Crude Oil West [US_STATE] Future [DATE] Crude Oil [GEOGRAPHIC_DATA] [US_…" at bounding box center [706, 335] width 723 height 271
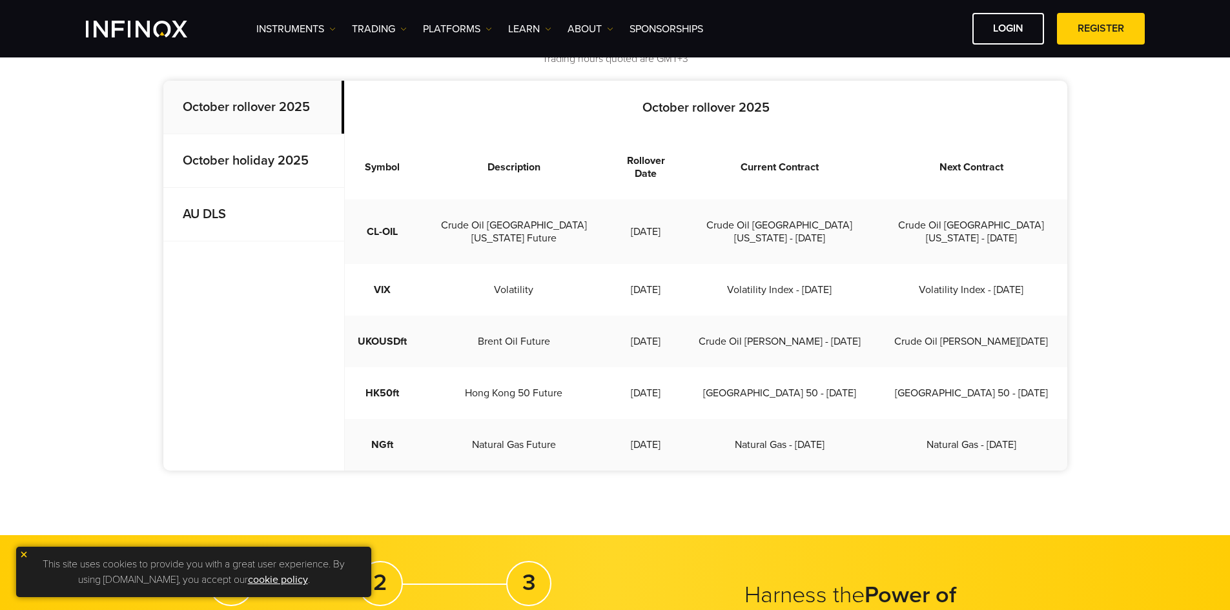
click at [649, 316] on td "[DATE]" at bounding box center [646, 342] width 76 height 52
